Goal: Task Accomplishment & Management: Manage account settings

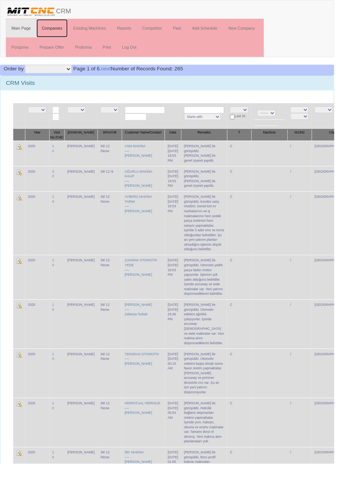
click at [53, 29] on link "Companies" at bounding box center [54, 29] width 33 height 19
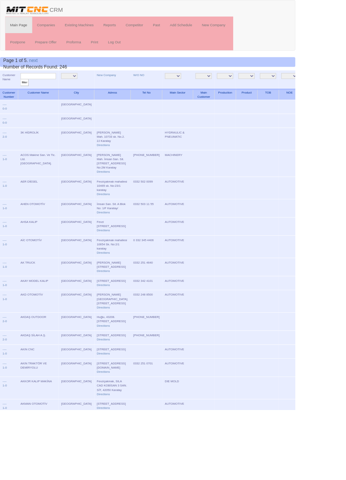
click at [50, 90] on input "text" at bounding box center [44, 89] width 41 height 7
type input "Kalsan"
click at [24, 93] on input "filter" at bounding box center [29, 97] width 10 height 8
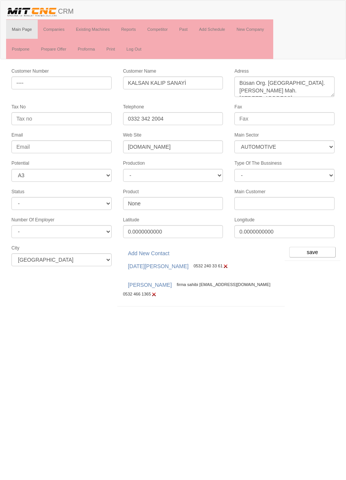
select select "370"
select select "3"
click at [185, 29] on link "Past" at bounding box center [183, 29] width 20 height 19
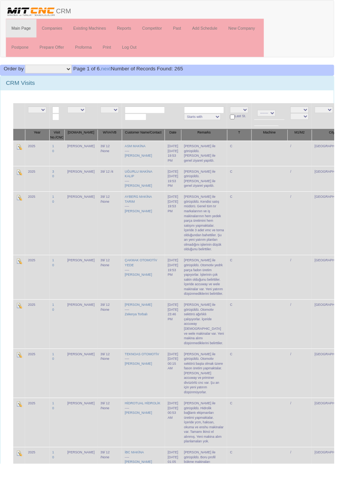
click at [146, 111] on input "text" at bounding box center [149, 113] width 41 height 7
click at [161, 124] on link "KALSAN KALIP SANAYİ" at bounding box center [150, 124] width 61 height 8
type input "KALSAN KALIP SANAYİ"
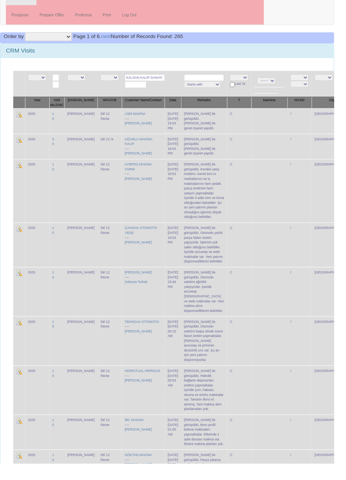
scroll to position [34, 0]
